Goal: Transaction & Acquisition: Purchase product/service

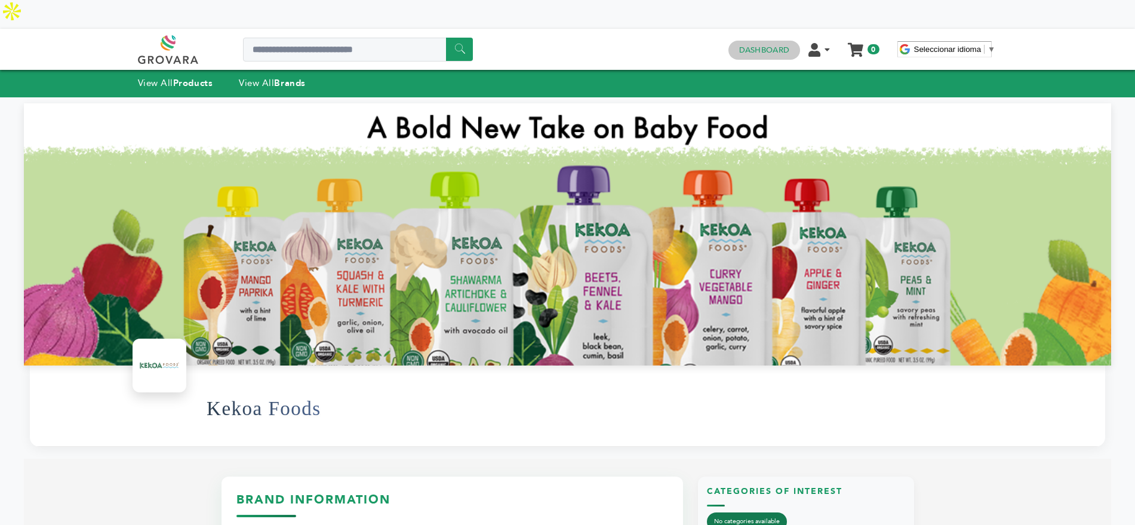
click at [753, 41] on h4 "Dashboard" at bounding box center [765, 50] width 72 height 19
click at [763, 45] on link "Dashboard" at bounding box center [764, 50] width 50 height 11
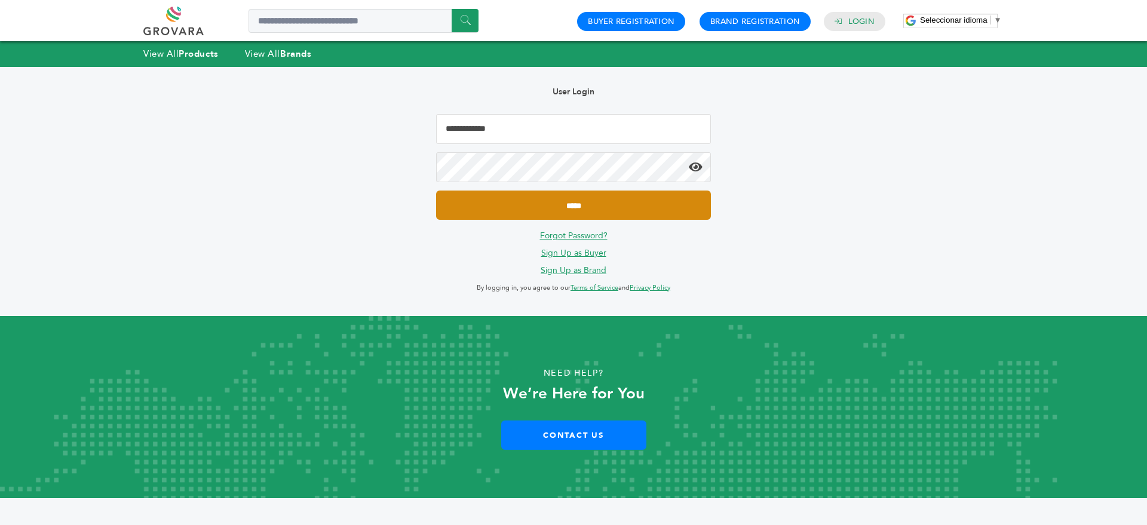
type input "**********"
click at [585, 199] on input "*****" at bounding box center [573, 205] width 275 height 29
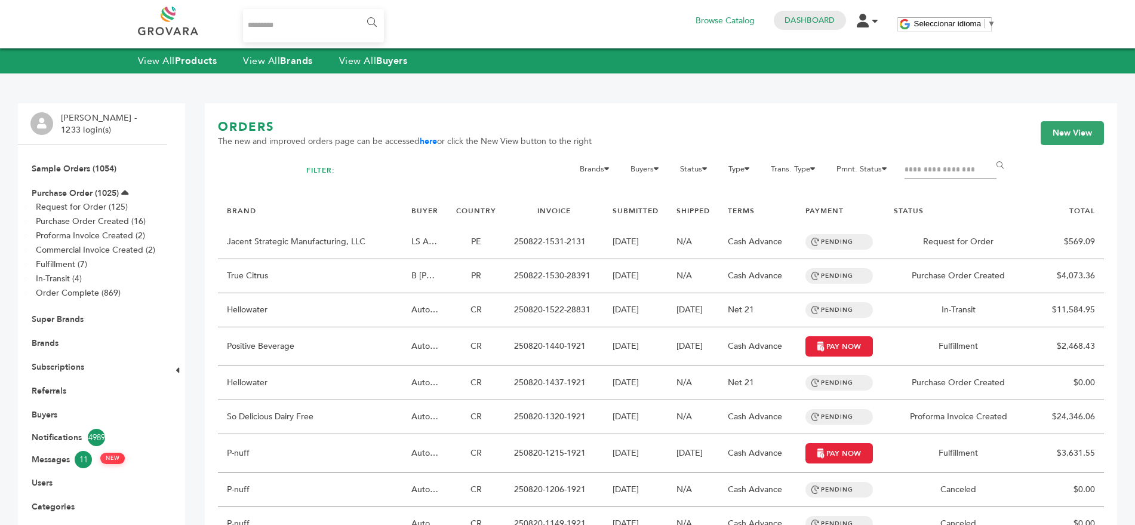
click at [286, 26] on input "Search..." at bounding box center [314, 25] width 142 height 33
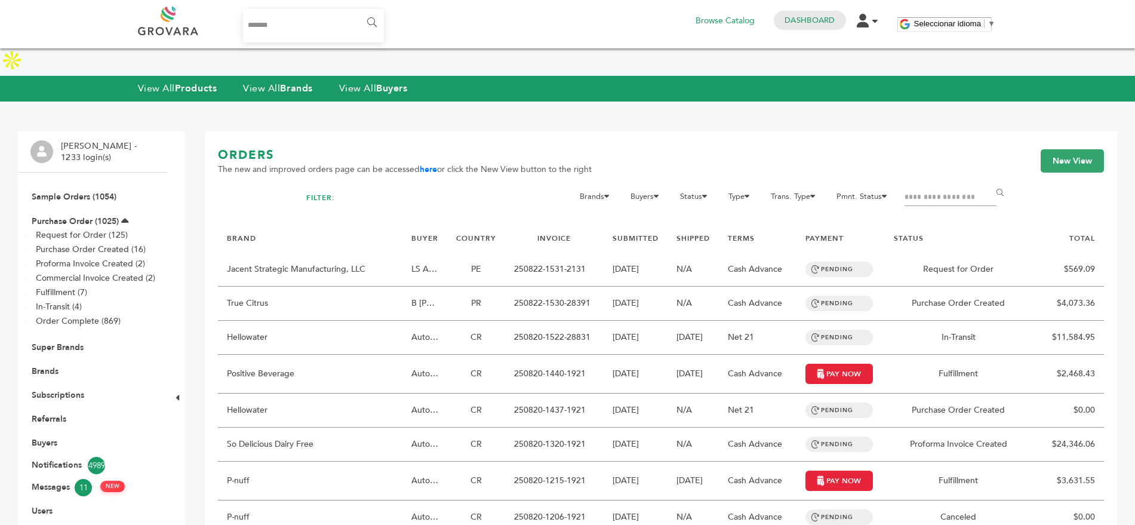
type input "*******"
click at [358, 11] on input "******" at bounding box center [371, 23] width 27 height 24
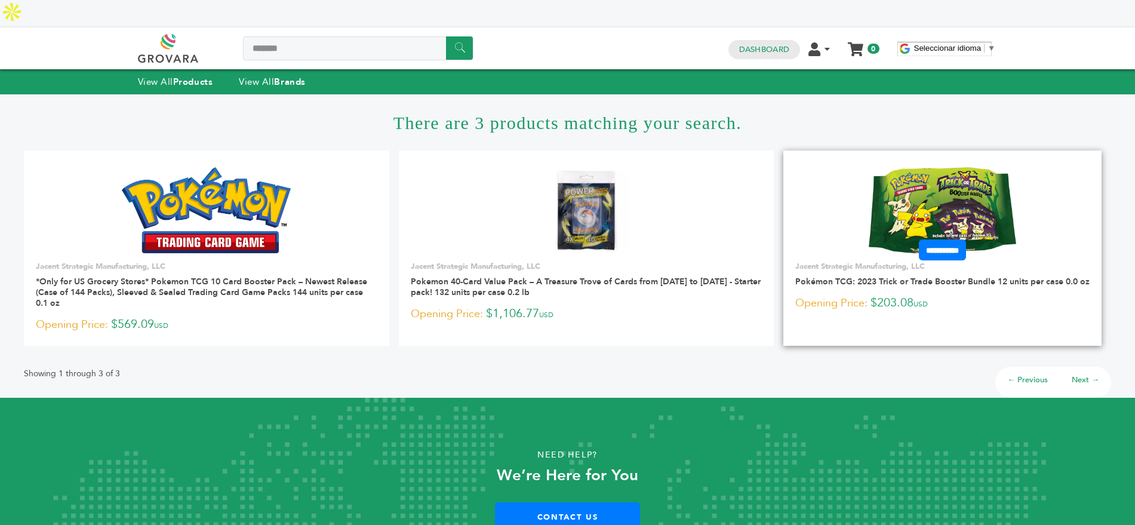
click at [966, 168] on img at bounding box center [942, 210] width 147 height 86
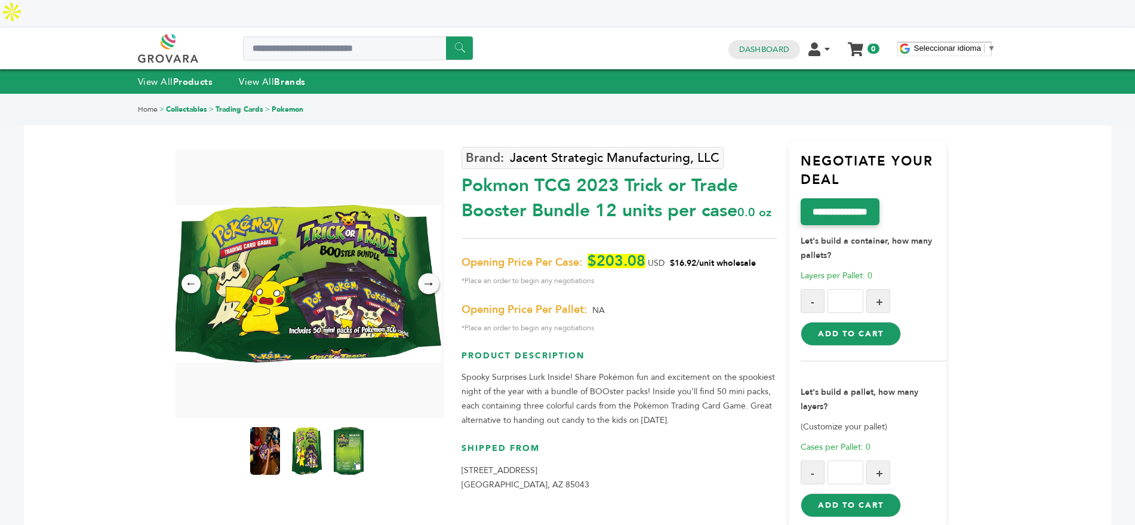
click at [426, 274] on div "→" at bounding box center [428, 284] width 21 height 21
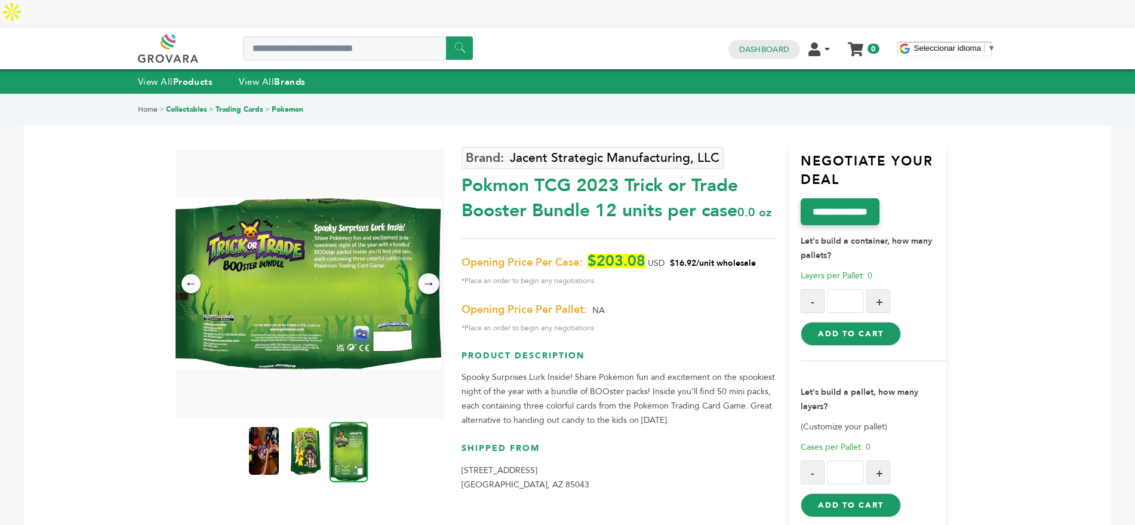
click at [426, 274] on div "→" at bounding box center [428, 284] width 21 height 21
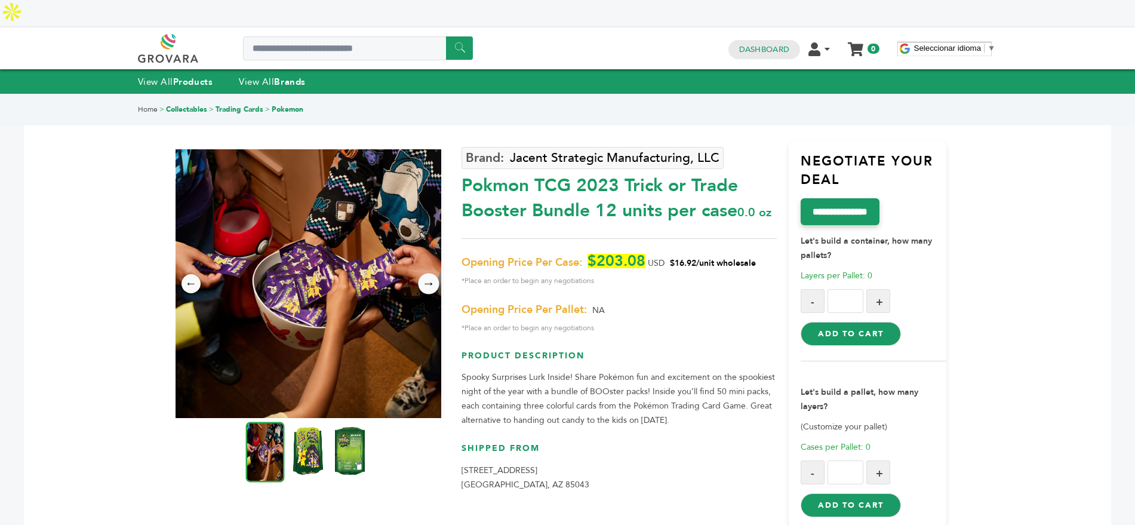
click at [426, 274] on div "→" at bounding box center [428, 284] width 21 height 21
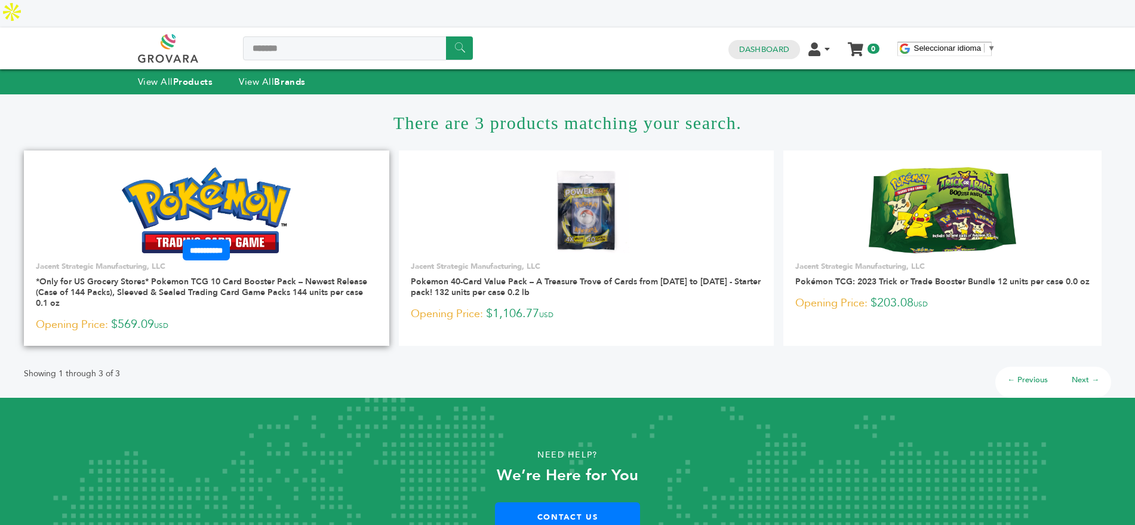
click at [210, 171] on img at bounding box center [206, 210] width 169 height 86
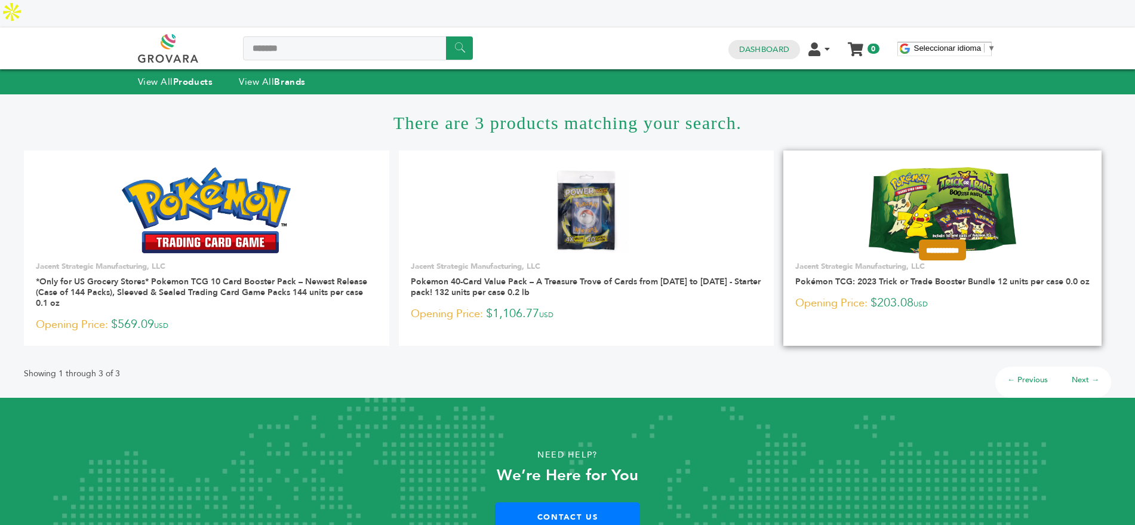
click at [925, 240] on input "**********" at bounding box center [942, 250] width 47 height 21
click at [902, 184] on img at bounding box center [942, 210] width 147 height 86
click at [938, 167] on img at bounding box center [942, 210] width 147 height 86
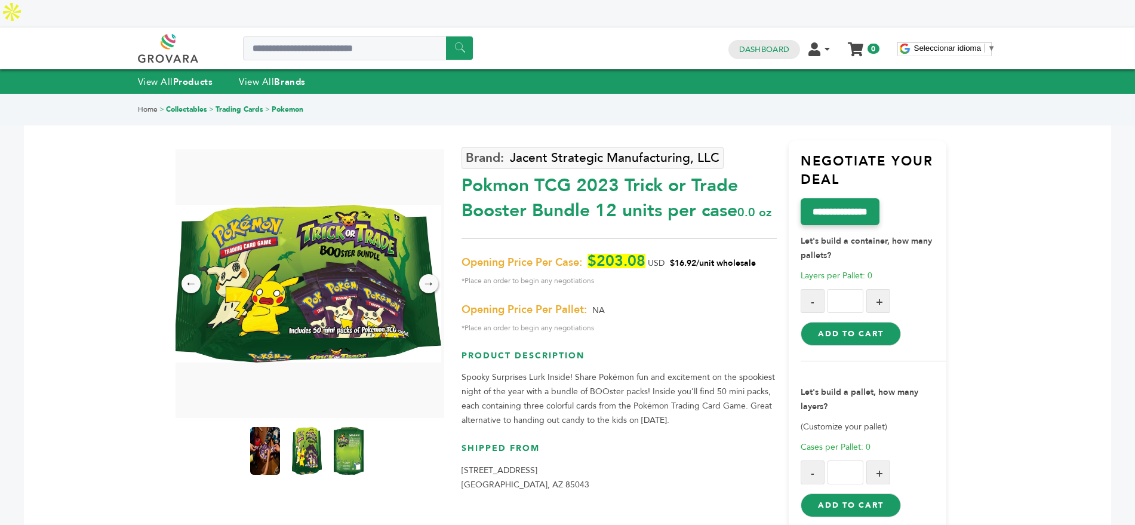
drag, startPoint x: 617, startPoint y: 152, endPoint x: 581, endPoint y: 151, distance: 35.9
click at [581, 167] on div "Pokmon TCG 2023 Trick or Trade Booster Bundle 12 units per case 0.0 oz" at bounding box center [619, 195] width 315 height 56
click at [626, 167] on div "Pokmon TCG 2023 Trick or Trade Booster Bundle 12 units per case 0.0 oz" at bounding box center [619, 195] width 315 height 56
drag, startPoint x: 618, startPoint y: 157, endPoint x: 460, endPoint y: 157, distance: 157.1
click at [460, 157] on div "← → × Jacent Strategic Manufacturing, LLC Pokmon TCG 2023 Trick or Trade Booste…" at bounding box center [568, 319] width 759 height 450
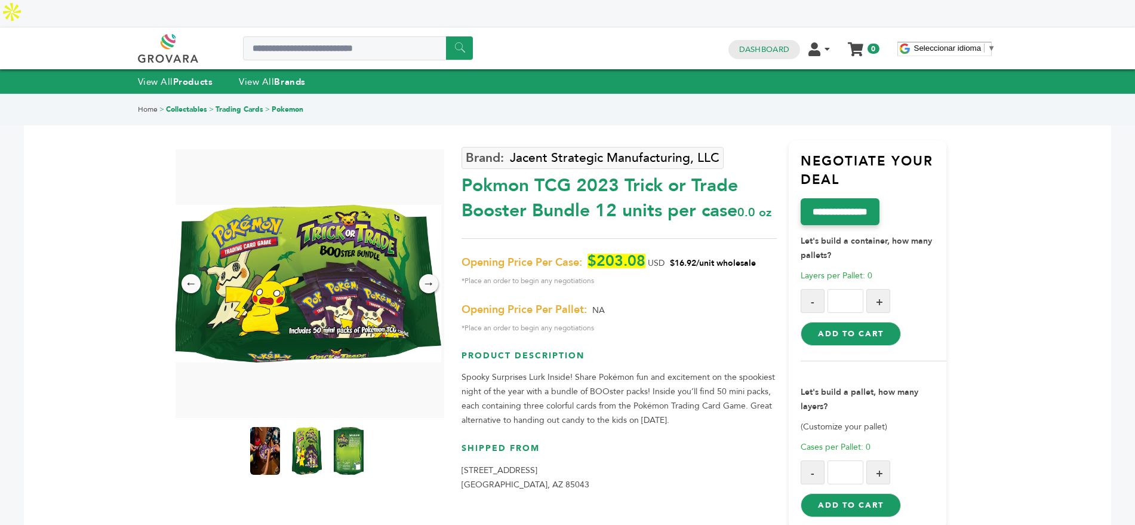
click at [386, 149] on div "← →" at bounding box center [310, 283] width 269 height 269
click at [351, 247] on img at bounding box center [307, 284] width 269 height 158
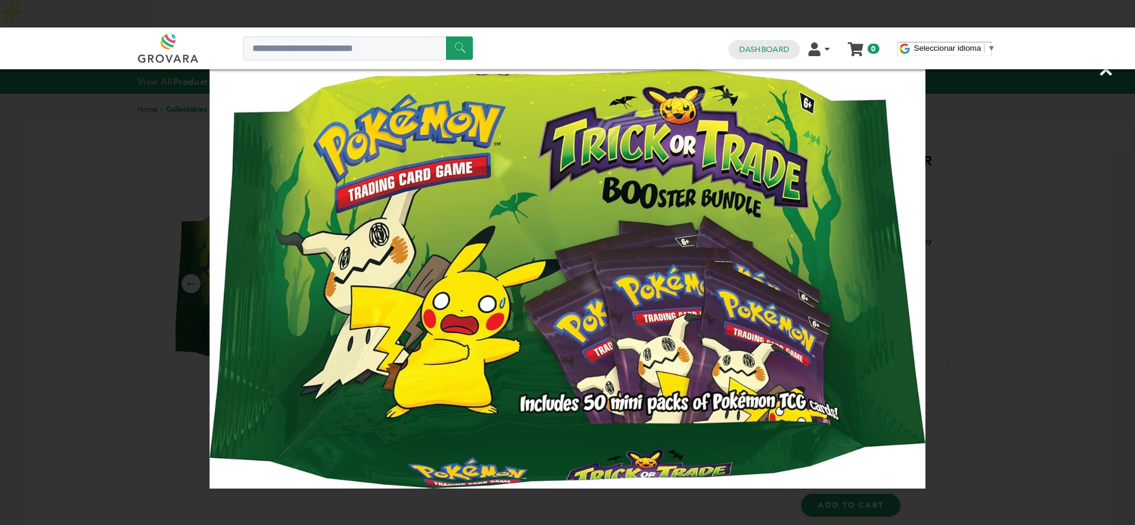
click at [0, 0] on img at bounding box center [0, 0] width 0 height 0
click at [971, 283] on div "×" at bounding box center [567, 262] width 1135 height 525
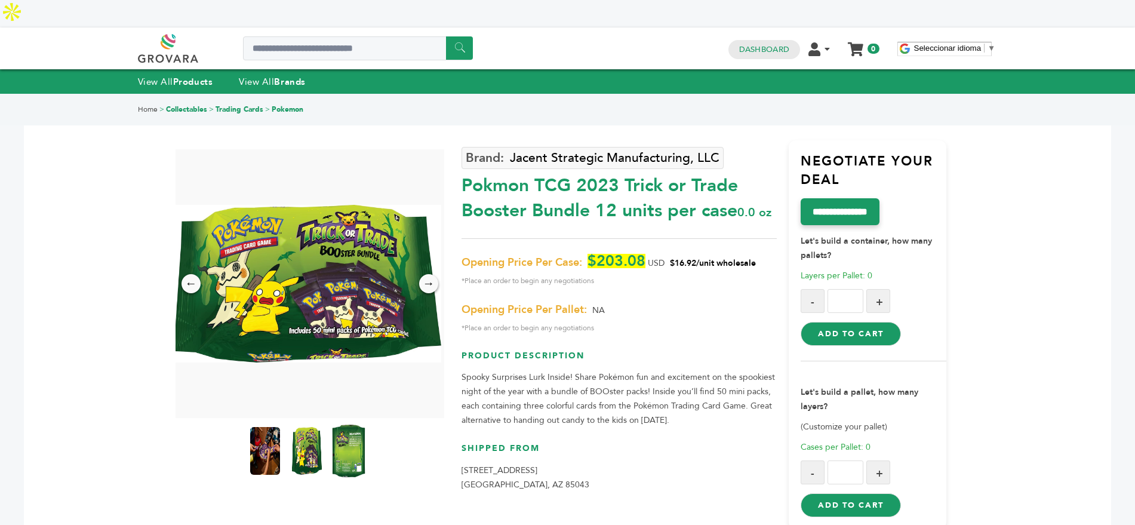
click at [350, 425] on img at bounding box center [348, 451] width 33 height 53
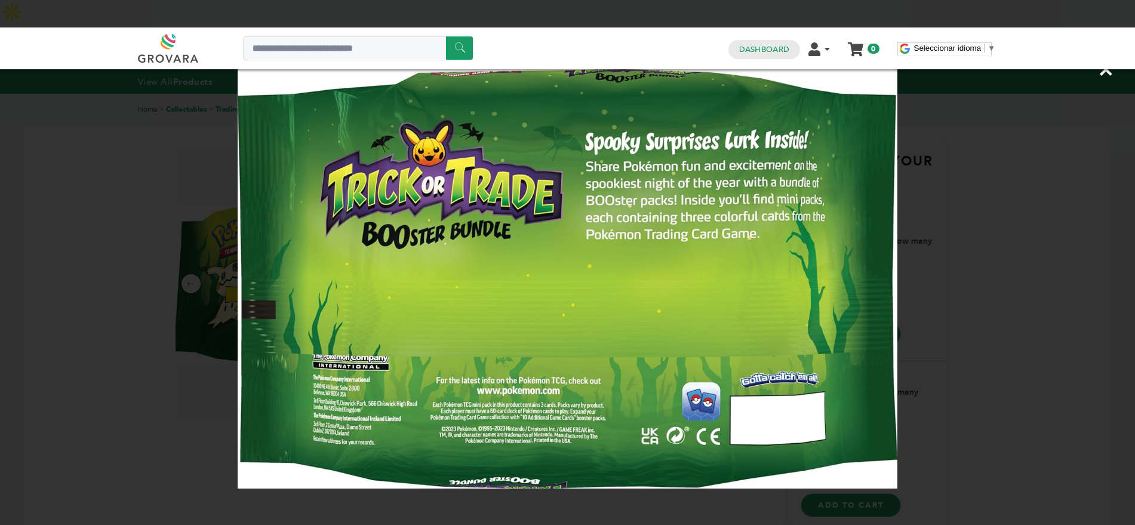
click at [73, 276] on div "×" at bounding box center [567, 262] width 1135 height 525
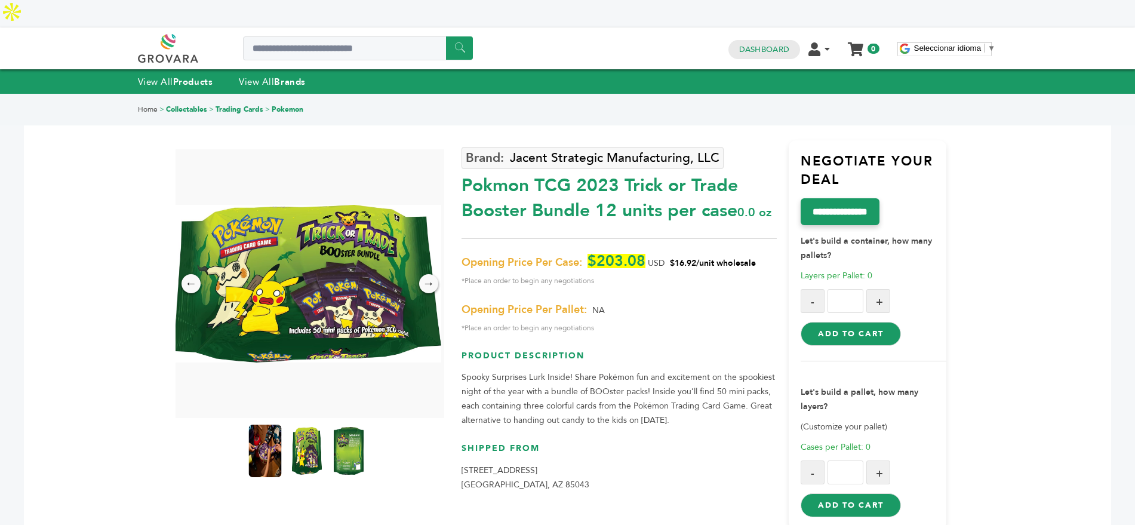
click at [265, 427] on img at bounding box center [264, 451] width 33 height 53
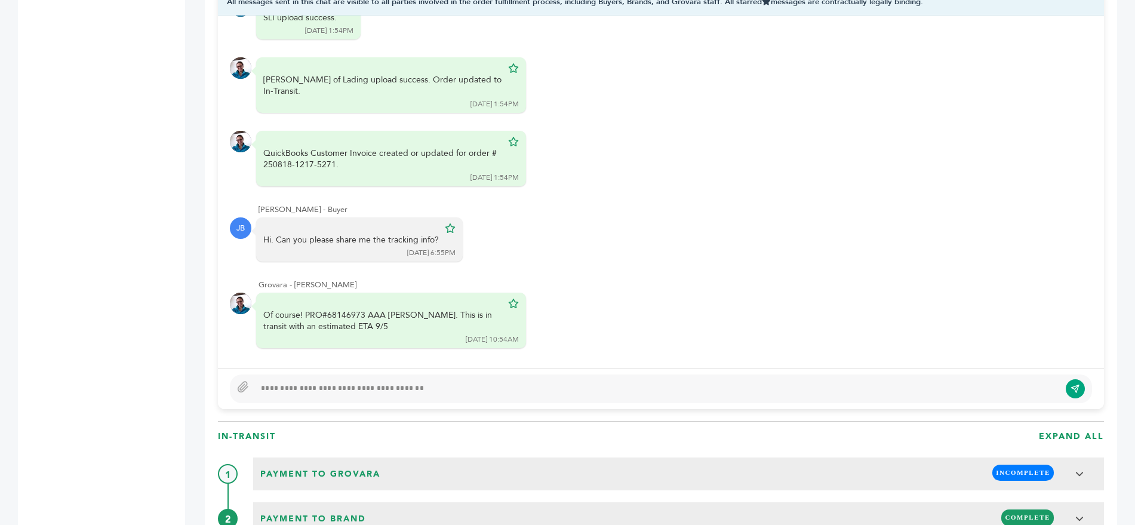
scroll to position [887, 0]
